Goal: Task Accomplishment & Management: Use online tool/utility

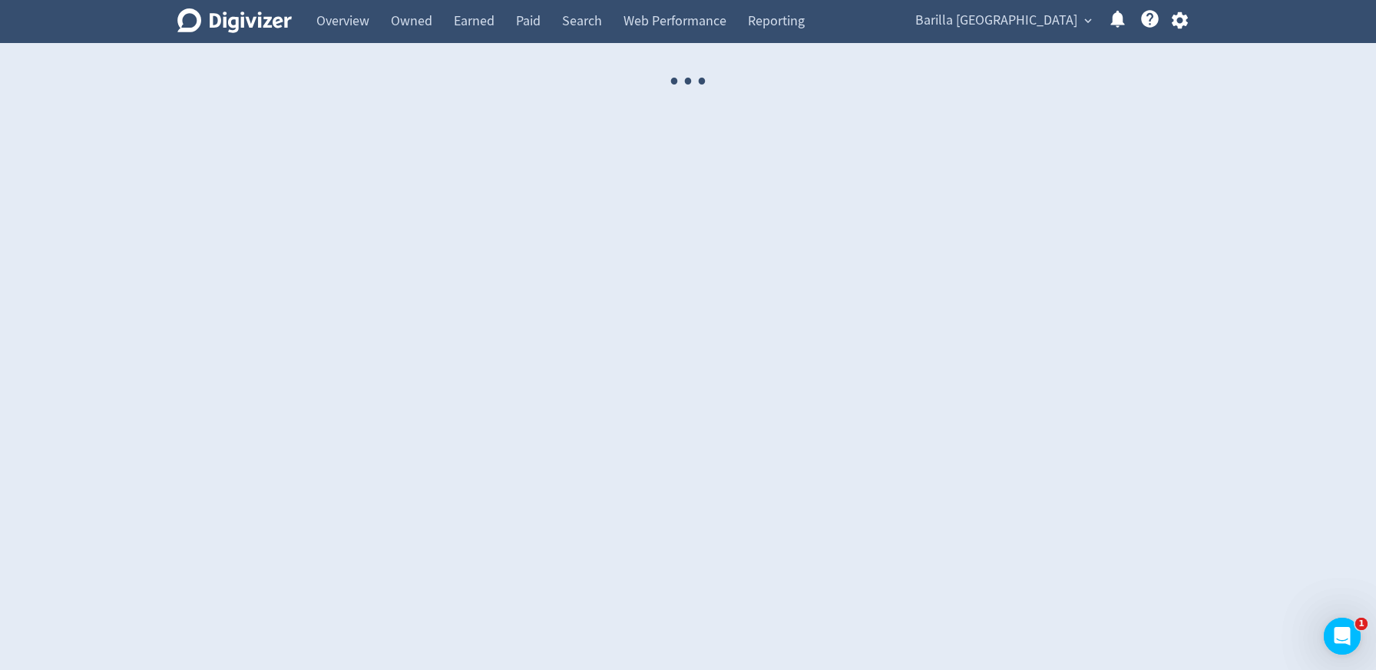
select select "USER"
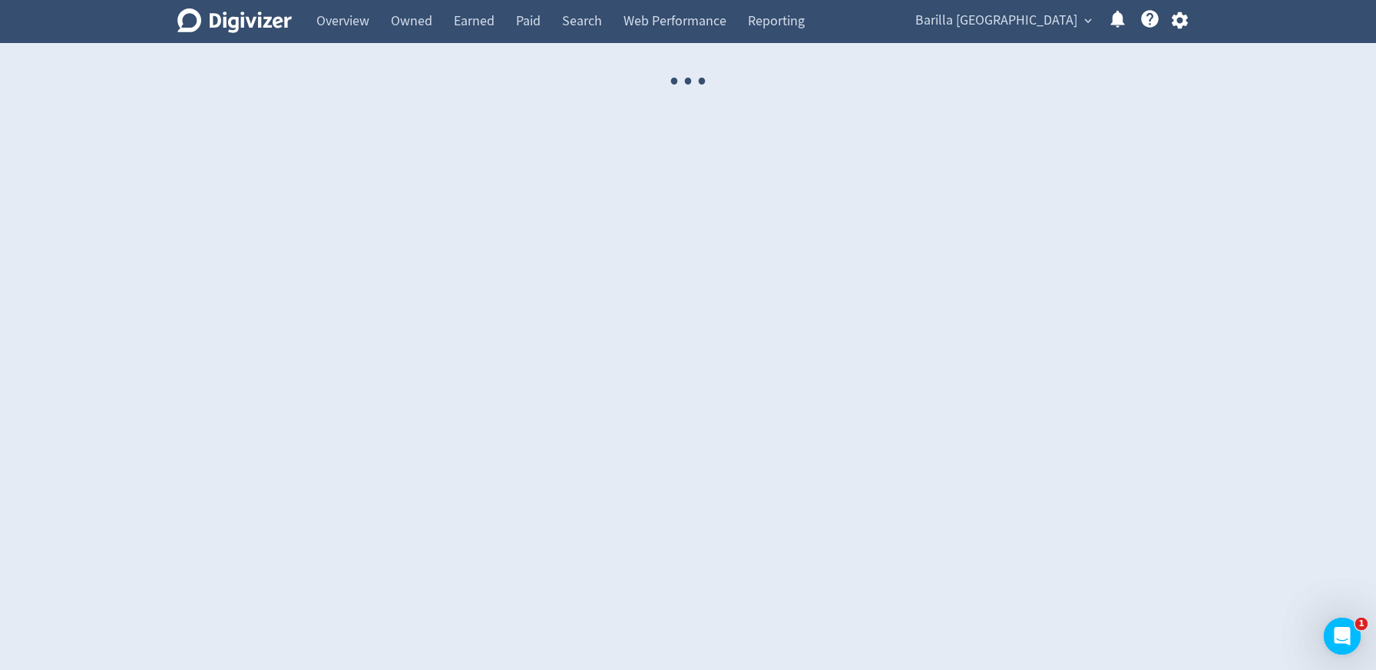
select select "USER"
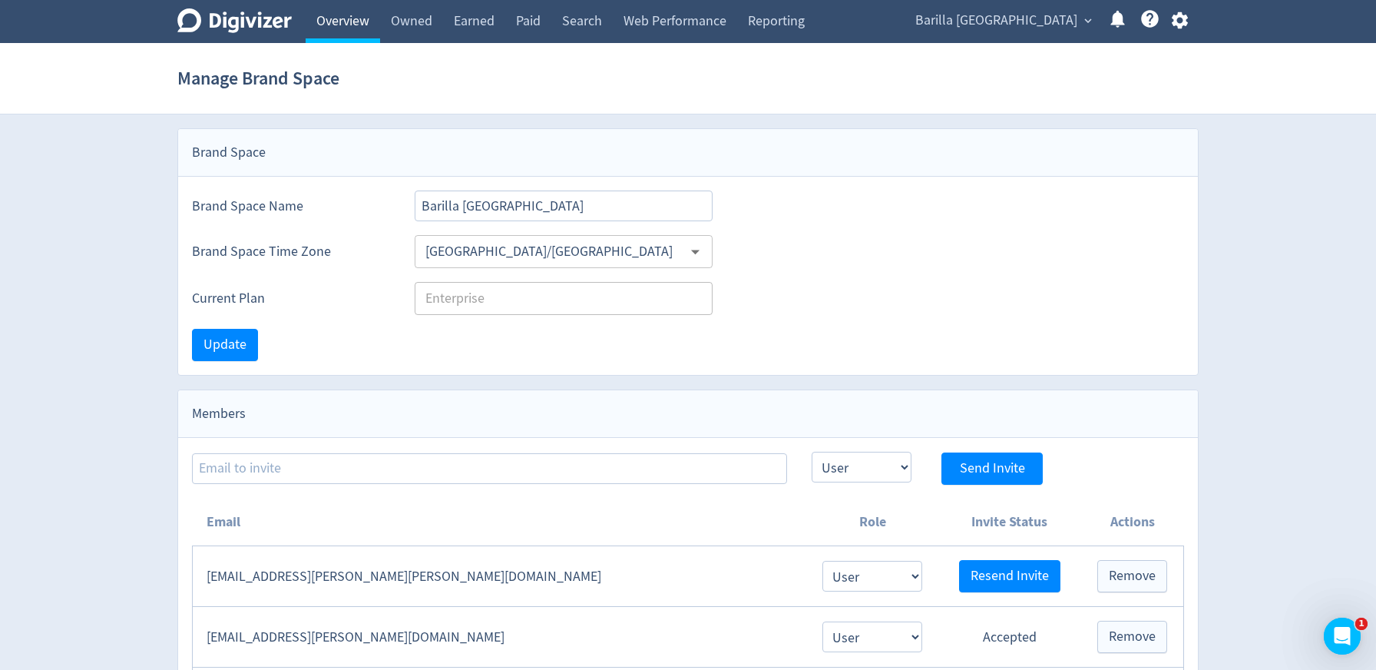
click at [349, 29] on link "Overview" at bounding box center [343, 21] width 74 height 43
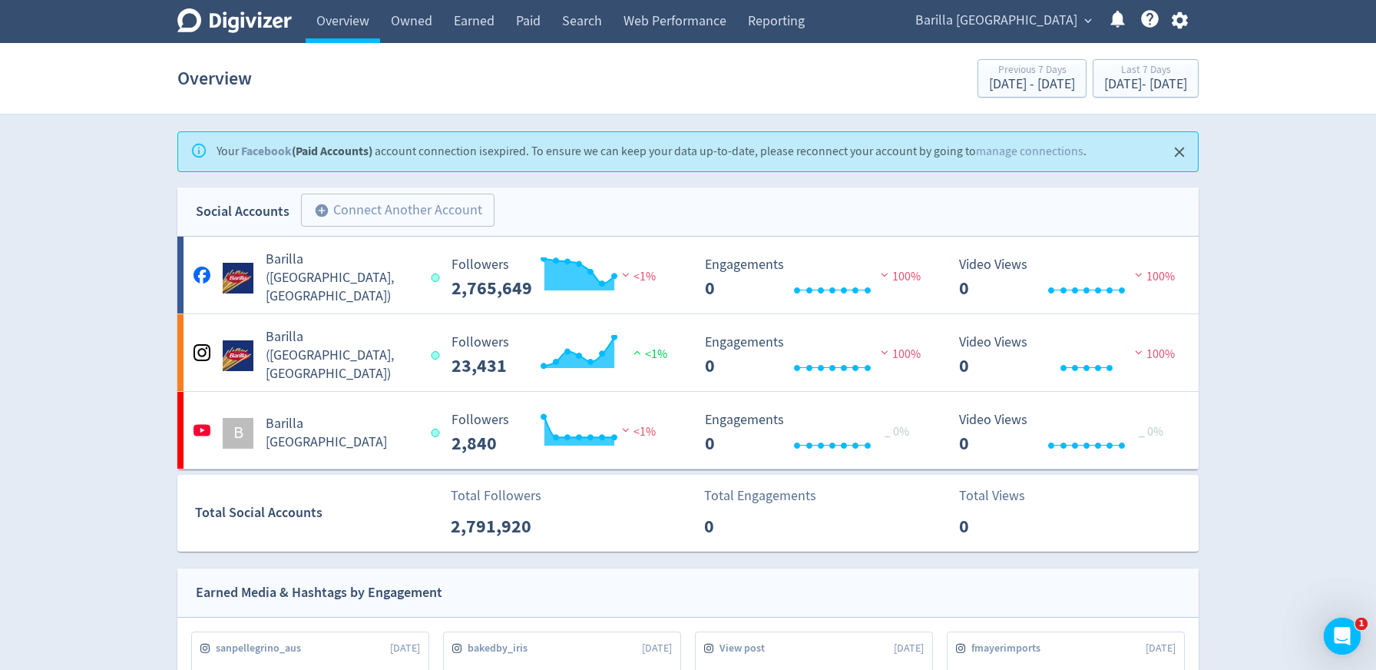
click at [1063, 19] on span "Barilla [GEOGRAPHIC_DATA]" at bounding box center [996, 20] width 162 height 25
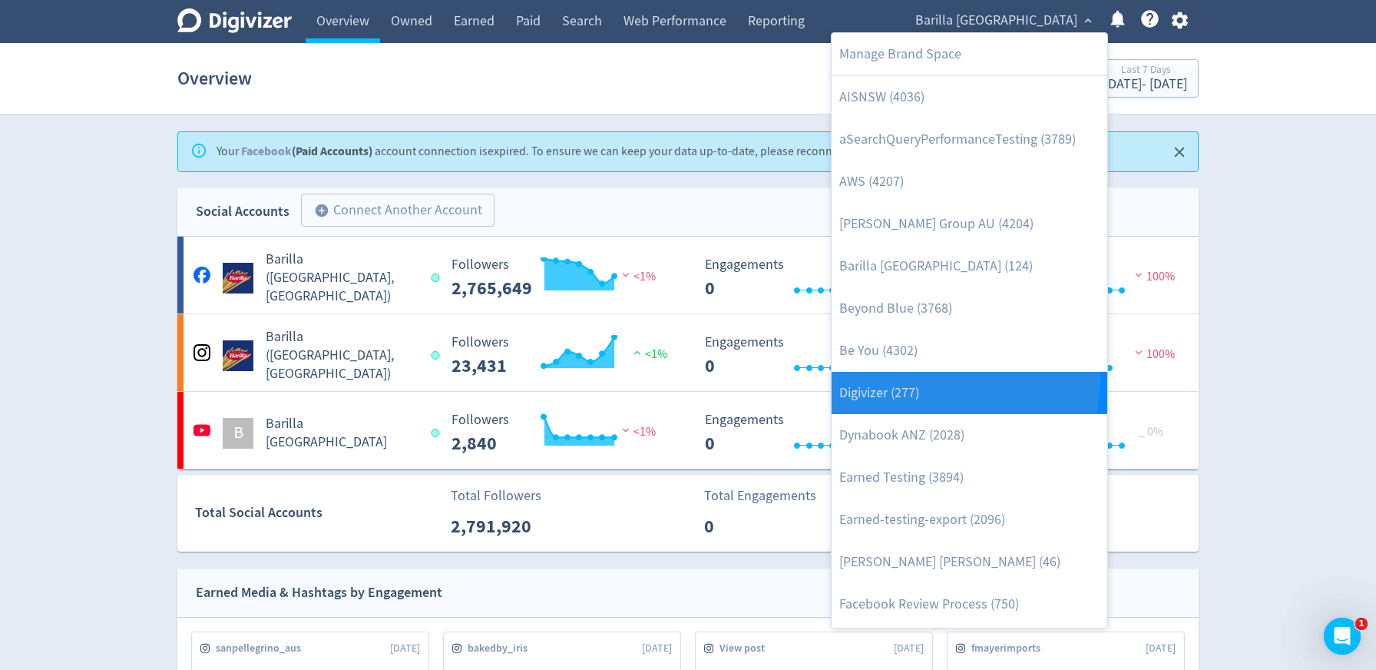
click at [937, 377] on link "Digivizer (277)" at bounding box center [970, 393] width 276 height 42
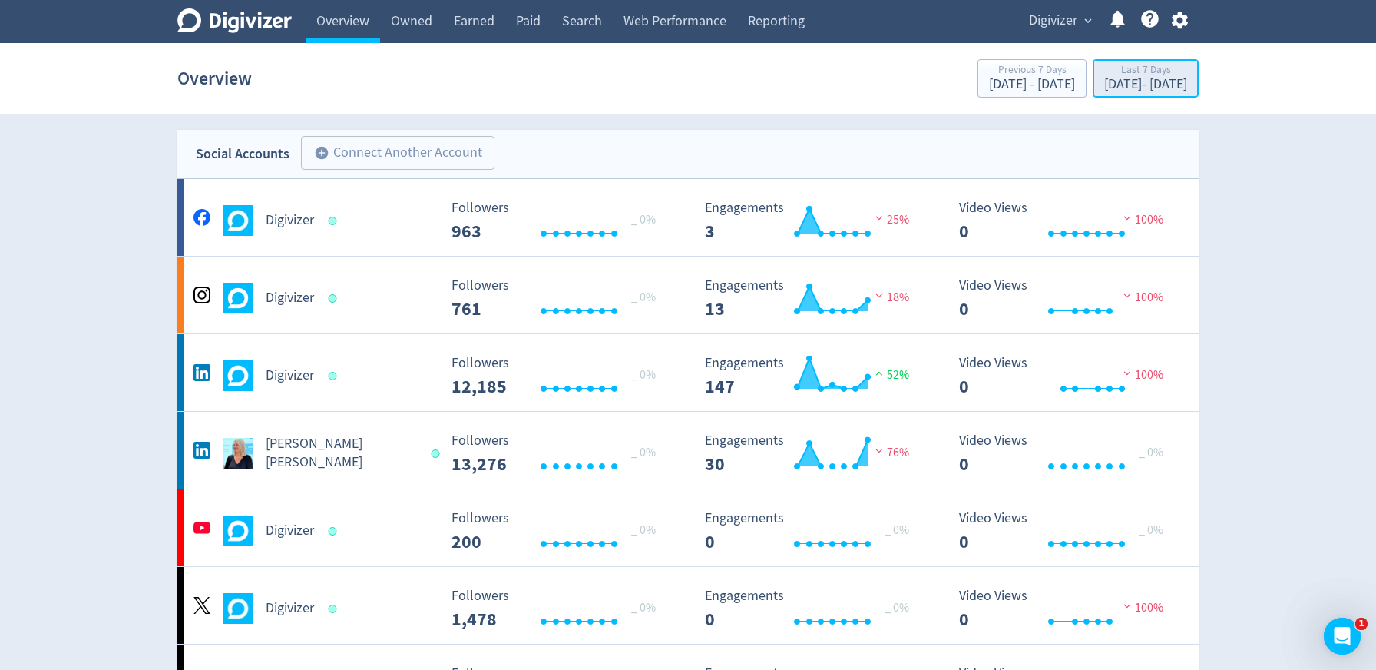
click at [1104, 77] on div "Last 7 Days" at bounding box center [1145, 70] width 83 height 13
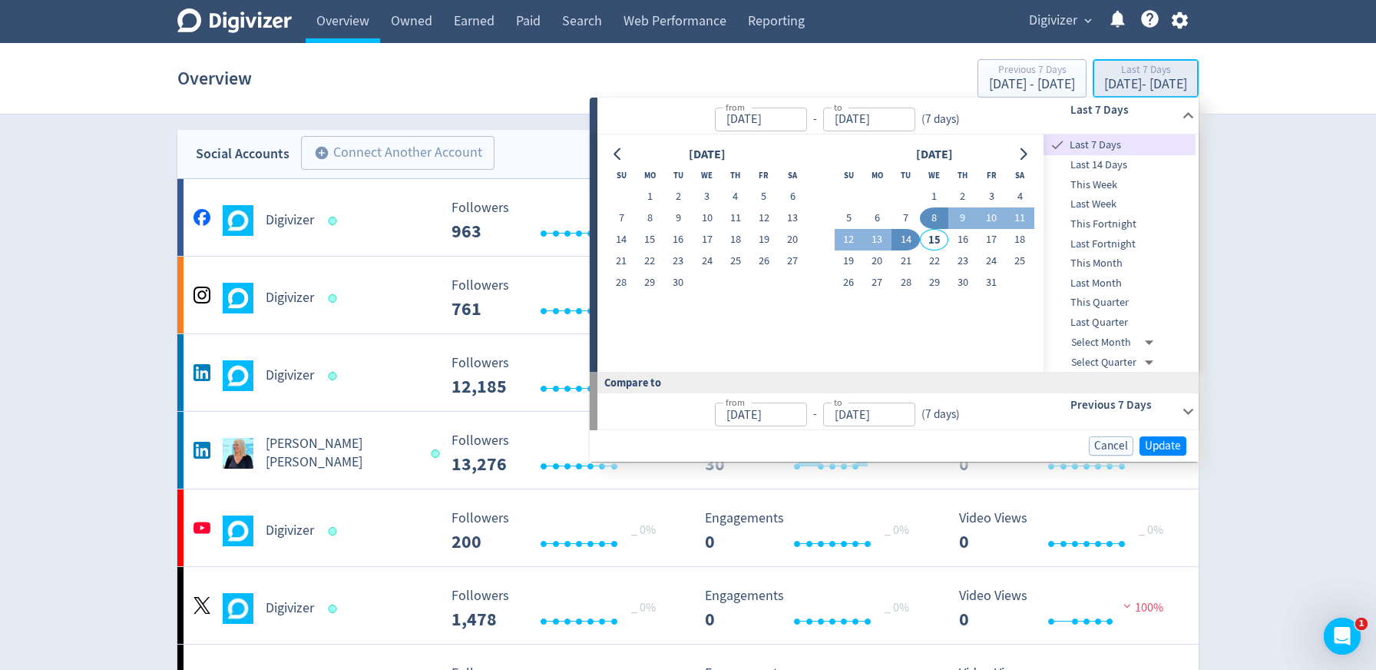
type input "[DATE]"
click at [616, 161] on button "Go to previous month" at bounding box center [618, 154] width 22 height 21
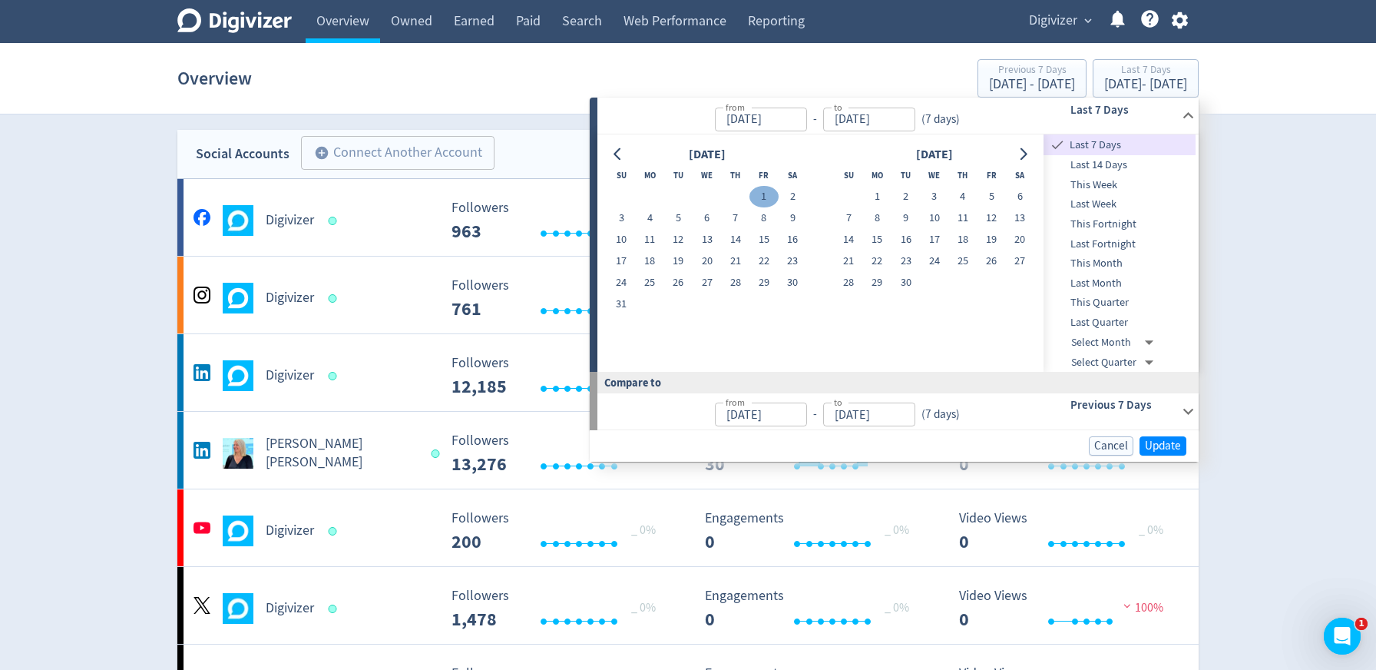
click at [765, 201] on button "1" at bounding box center [763, 196] width 28 height 21
type input "[DATE]"
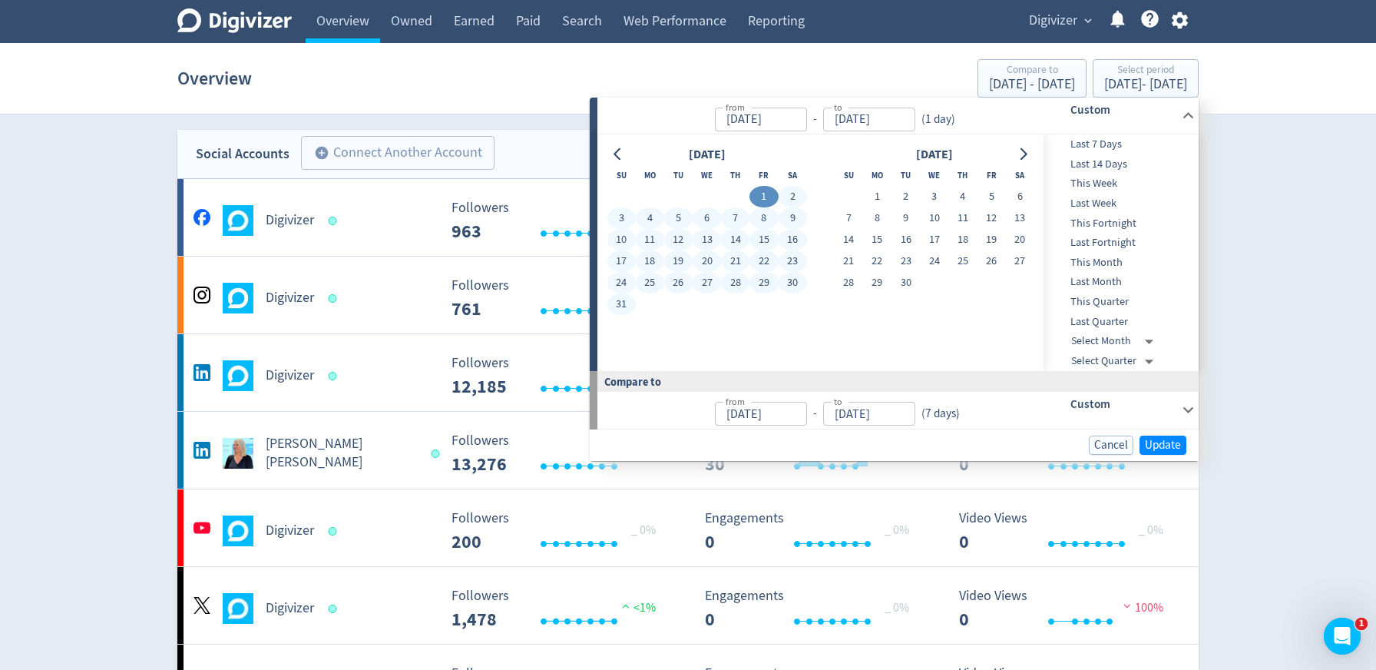
click at [626, 303] on button "31" at bounding box center [621, 303] width 28 height 21
type input "[DATE]"
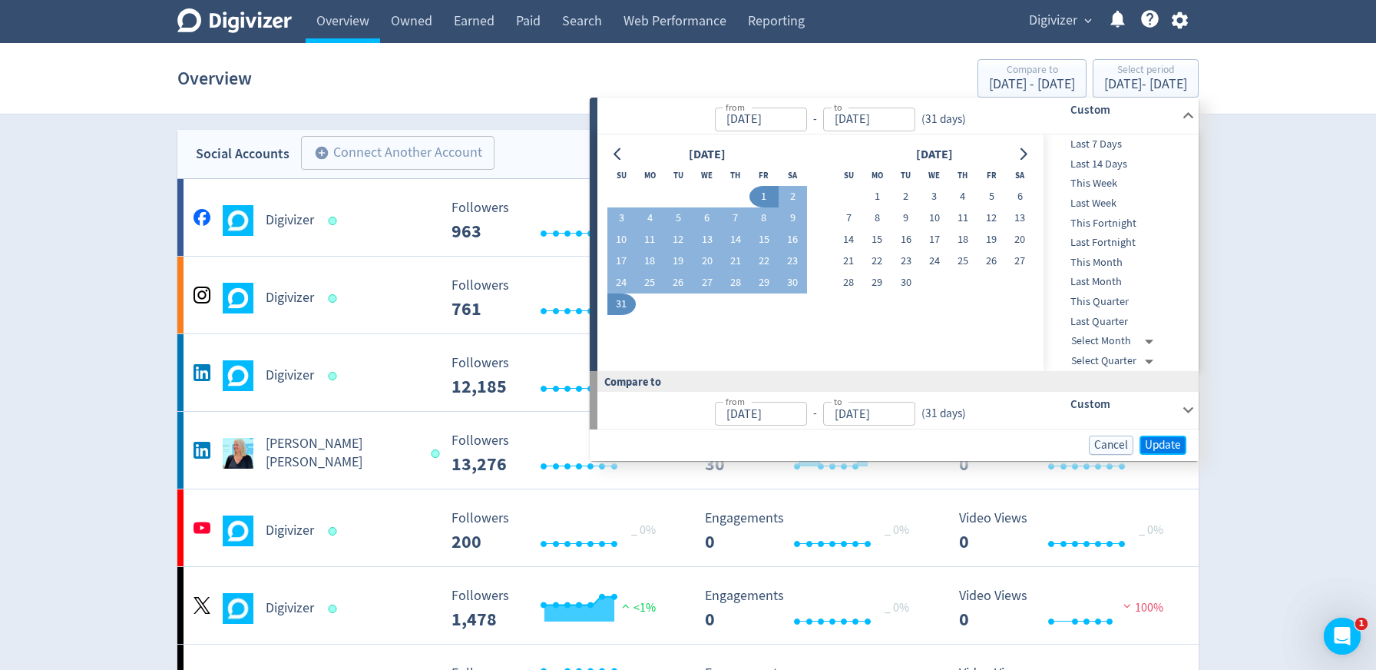
click at [1151, 443] on span "Update" at bounding box center [1163, 445] width 36 height 12
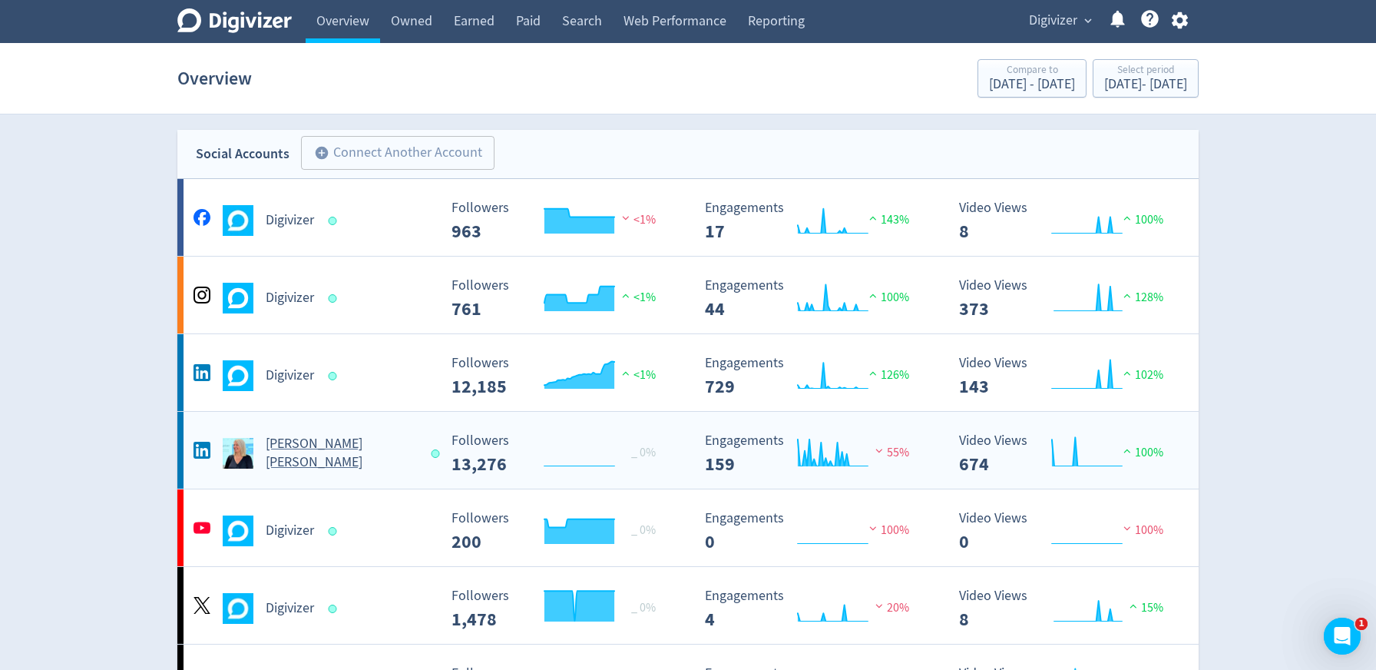
click at [325, 456] on h5 "[PERSON_NAME] [PERSON_NAME]" at bounding box center [341, 453] width 151 height 37
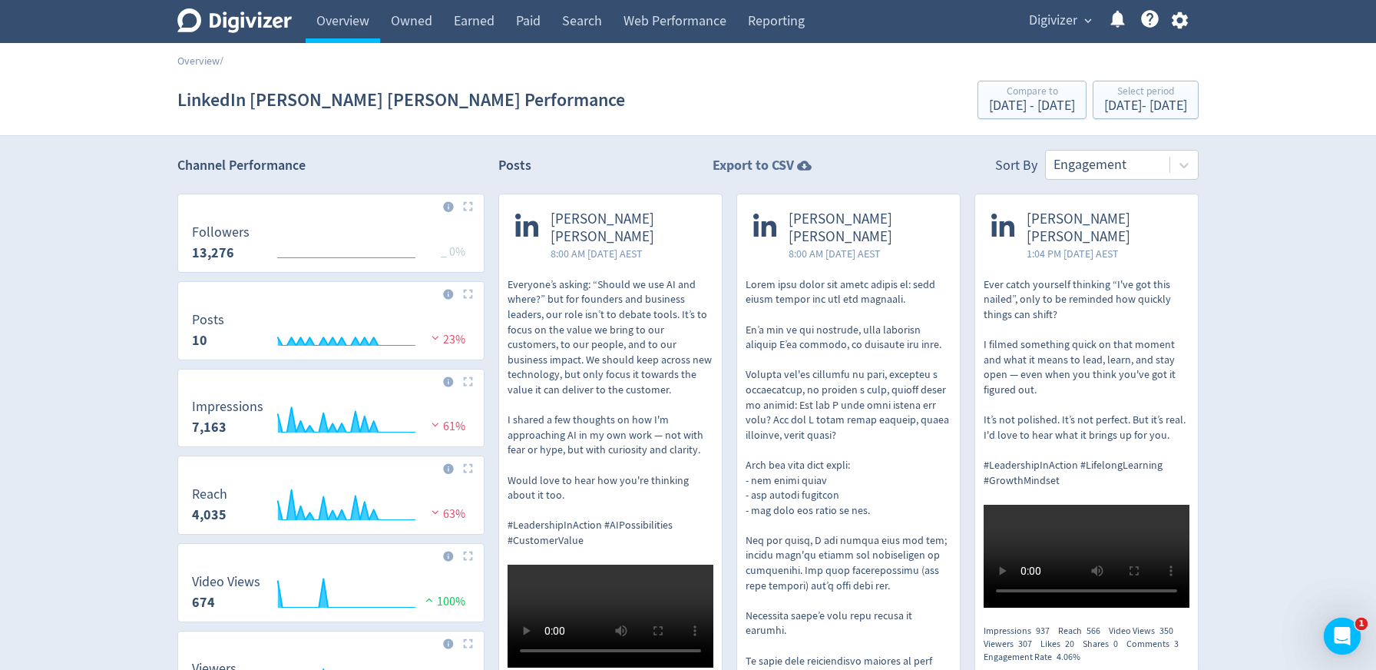
click at [780, 164] on strong "Export to CSV" at bounding box center [753, 165] width 81 height 19
